Goal: Download file/media

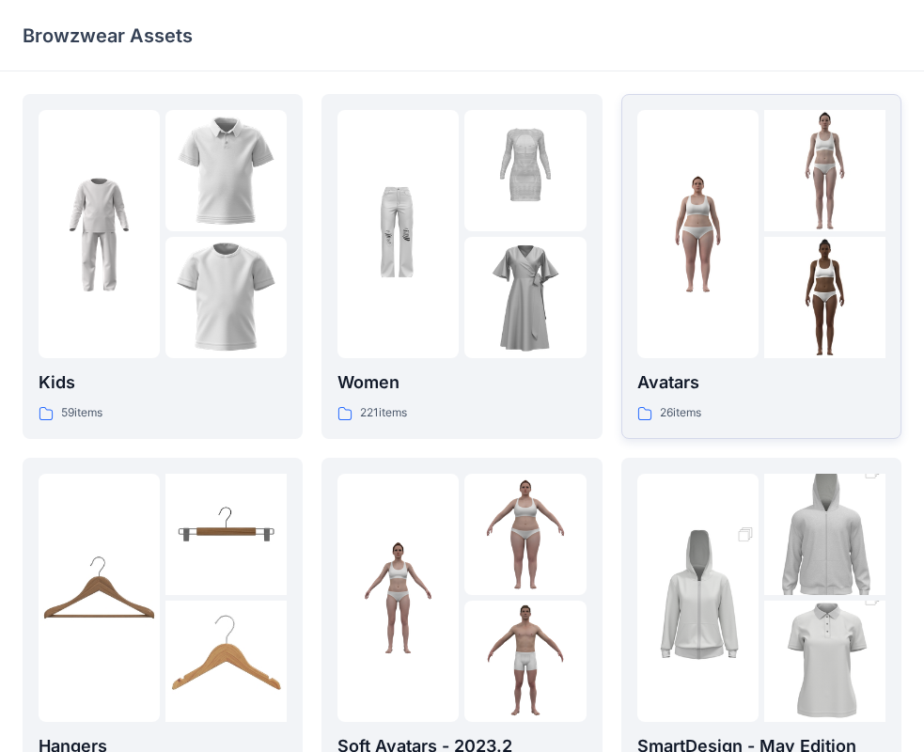
click at [831, 371] on p "Avatars" at bounding box center [761, 382] width 248 height 26
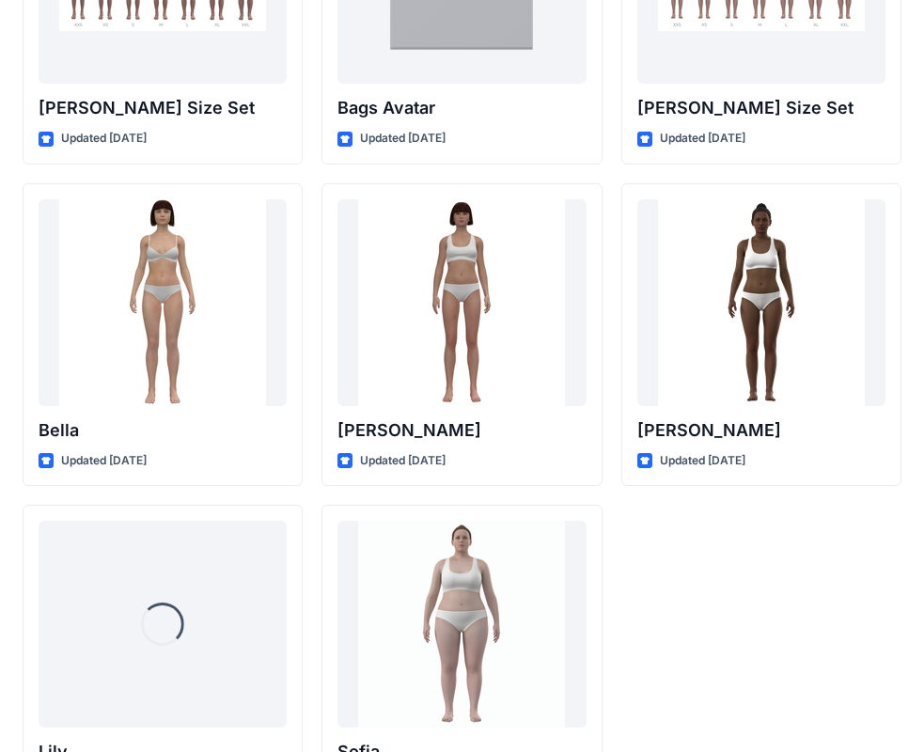
scroll to position [2244, 0]
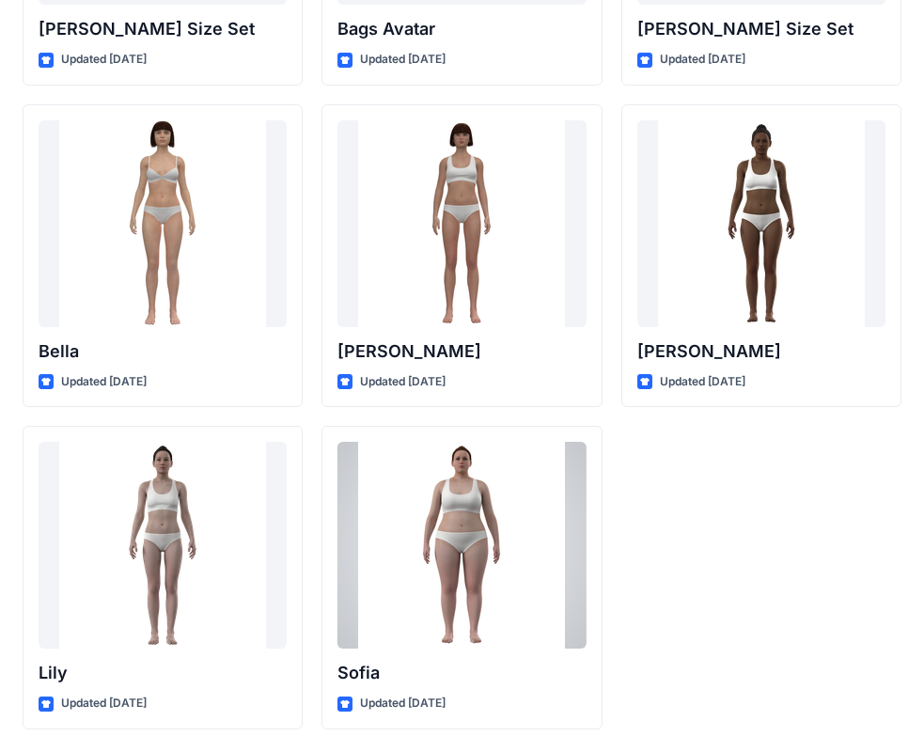
click at [492, 580] on div at bounding box center [461, 545] width 248 height 207
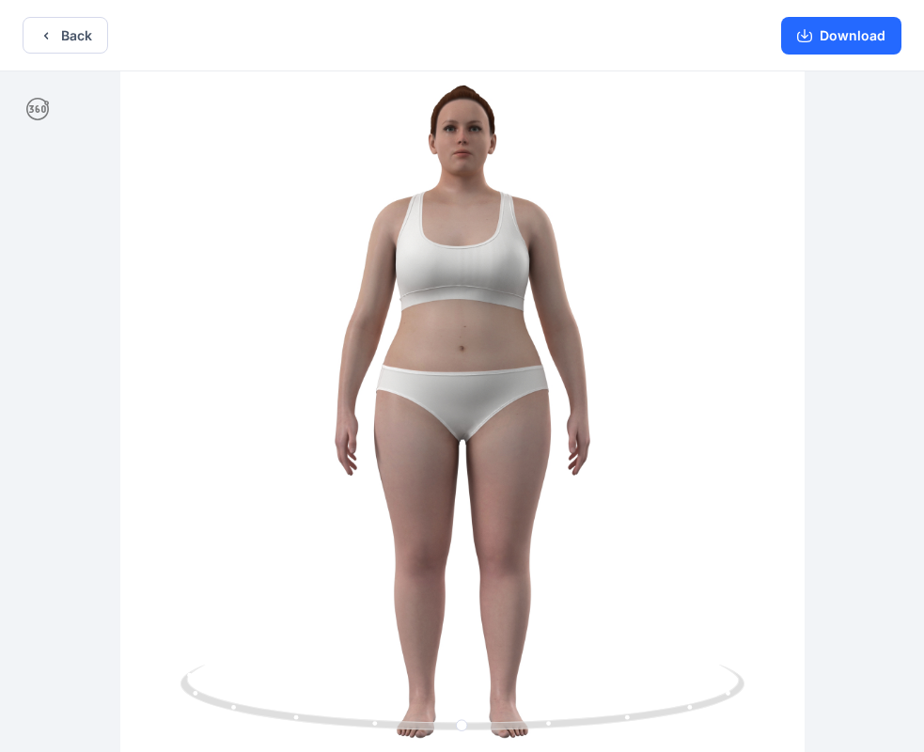
click at [502, 236] on div at bounding box center [462, 413] width 924 height 684
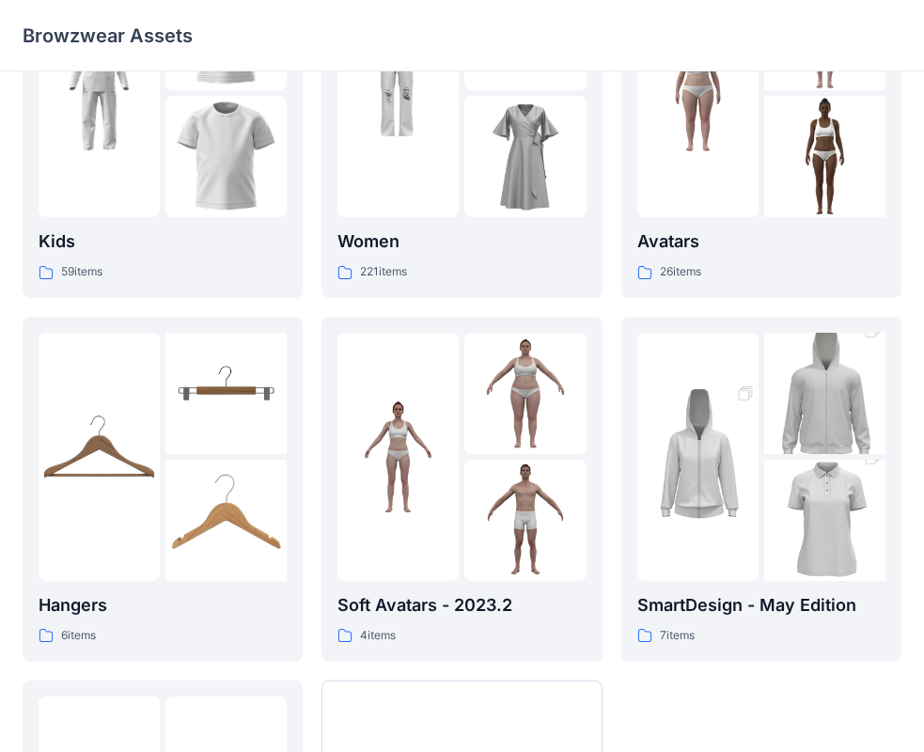
scroll to position [467, 0]
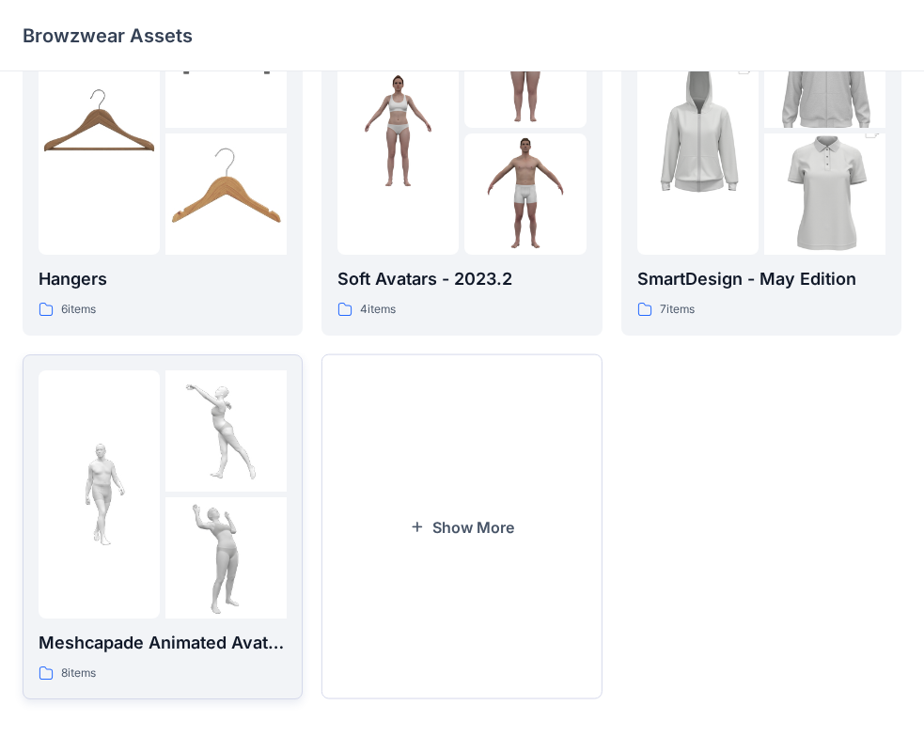
click at [142, 539] on img at bounding box center [99, 493] width 121 height 121
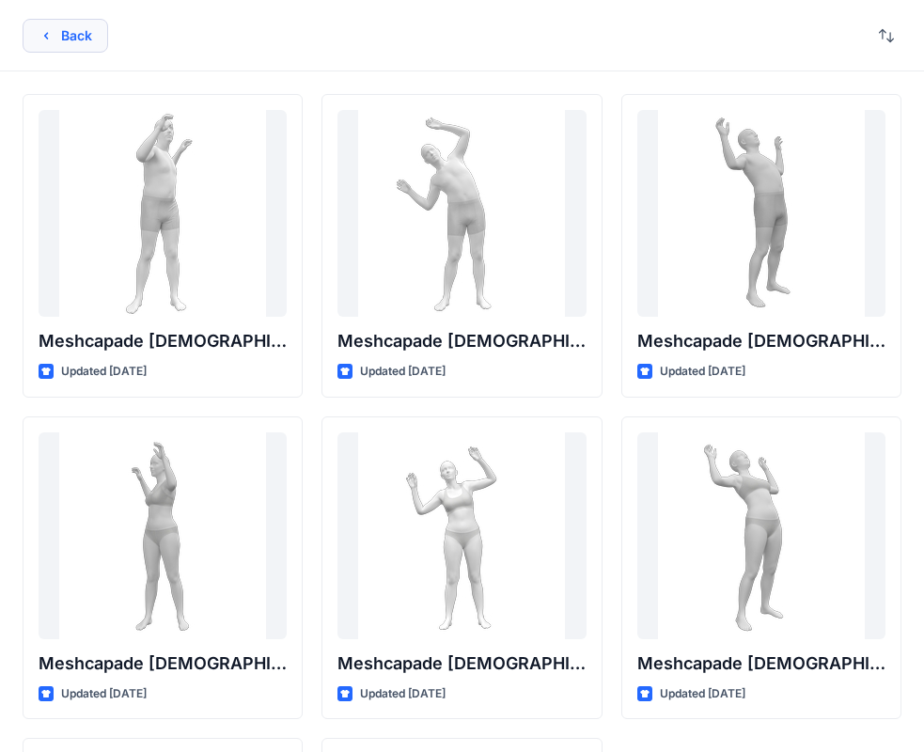
click at [60, 33] on button "Back" at bounding box center [66, 36] width 86 height 34
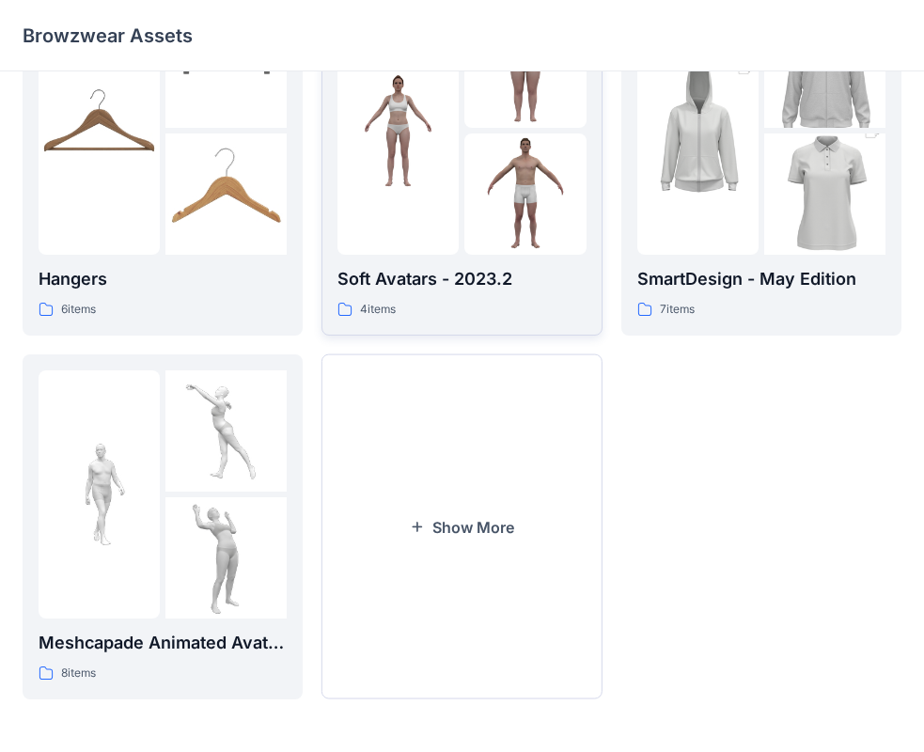
click at [459, 151] on img at bounding box center [397, 130] width 121 height 121
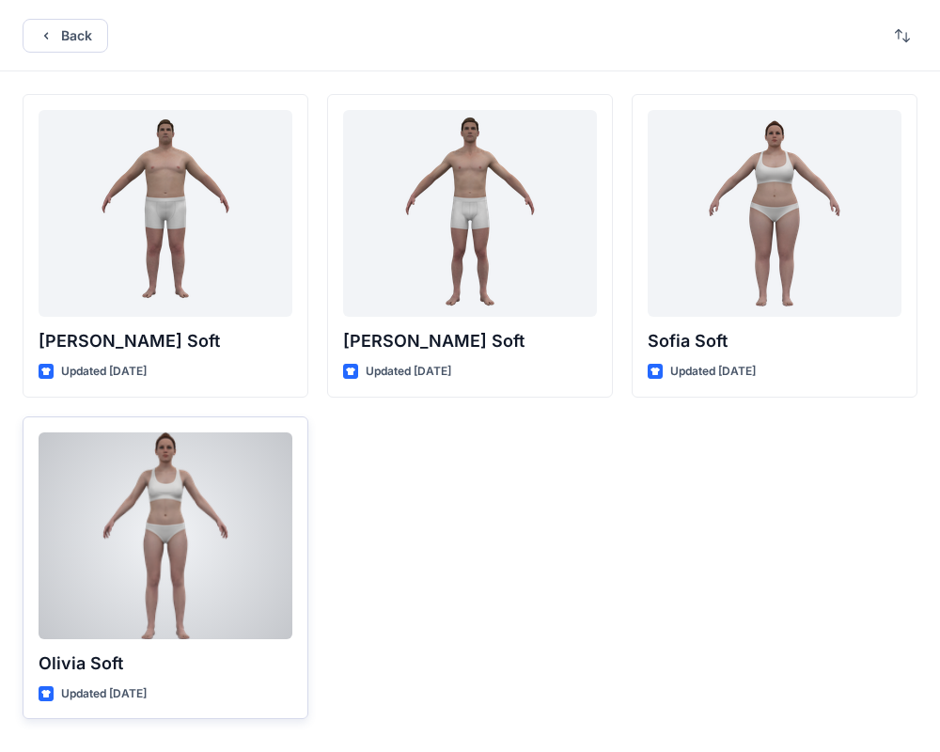
click at [169, 518] on div at bounding box center [166, 535] width 254 height 207
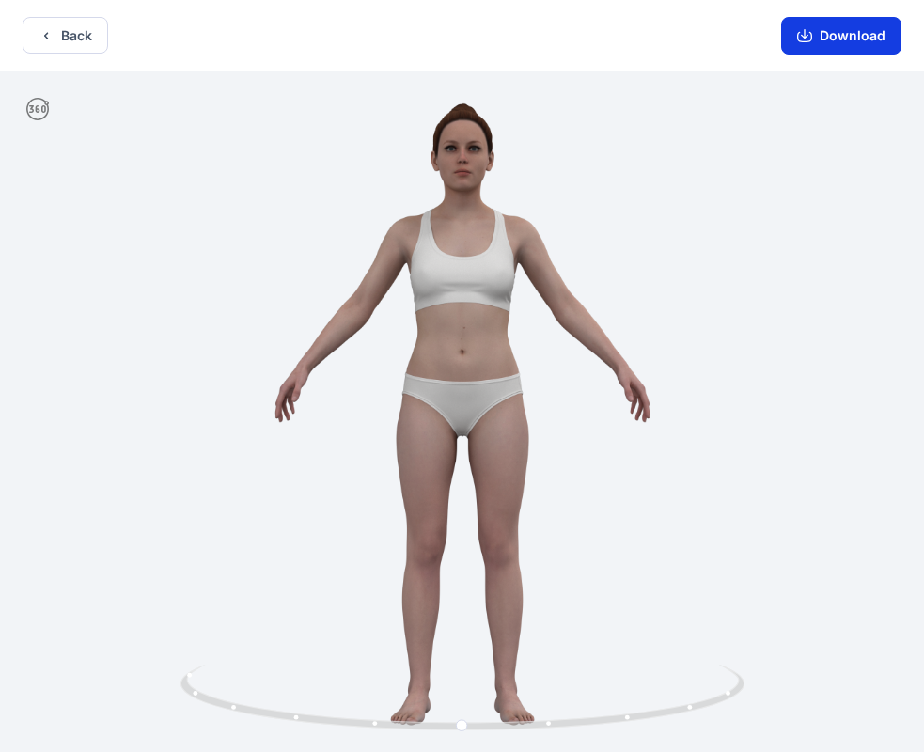
click at [819, 41] on button "Download" at bounding box center [841, 36] width 120 height 38
click at [834, 34] on button "Download" at bounding box center [841, 36] width 120 height 38
